Goal: Information Seeking & Learning: Learn about a topic

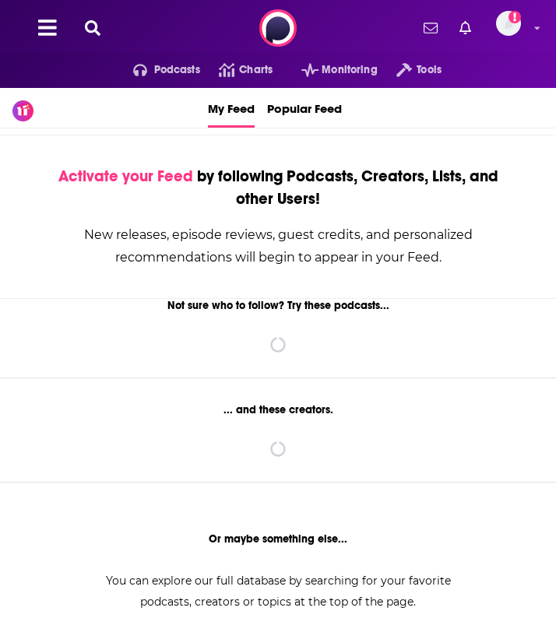
click at [94, 27] on icon at bounding box center [93, 28] width 16 height 16
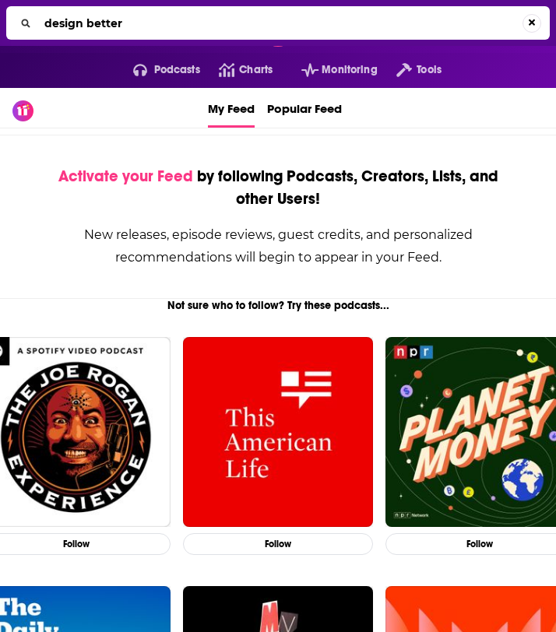
type input "design better"
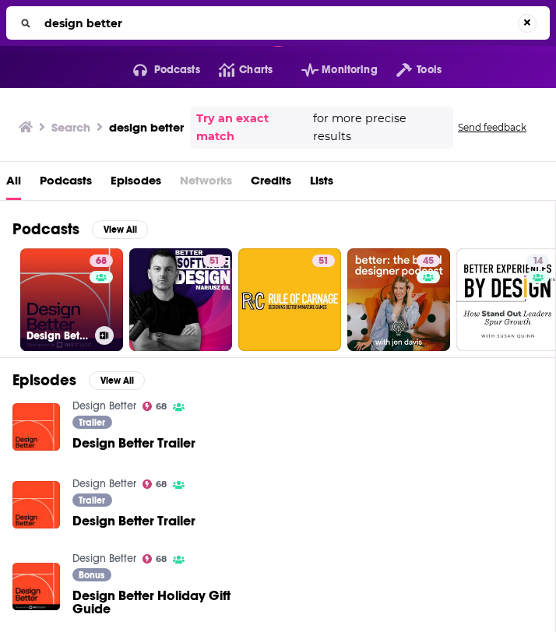
click at [57, 279] on link "68 Design Better" at bounding box center [71, 299] width 103 height 103
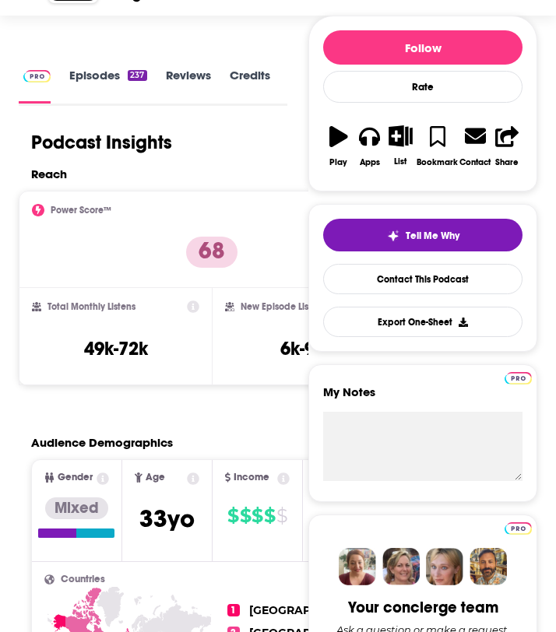
scroll to position [202, 0]
